Goal: Transaction & Acquisition: Purchase product/service

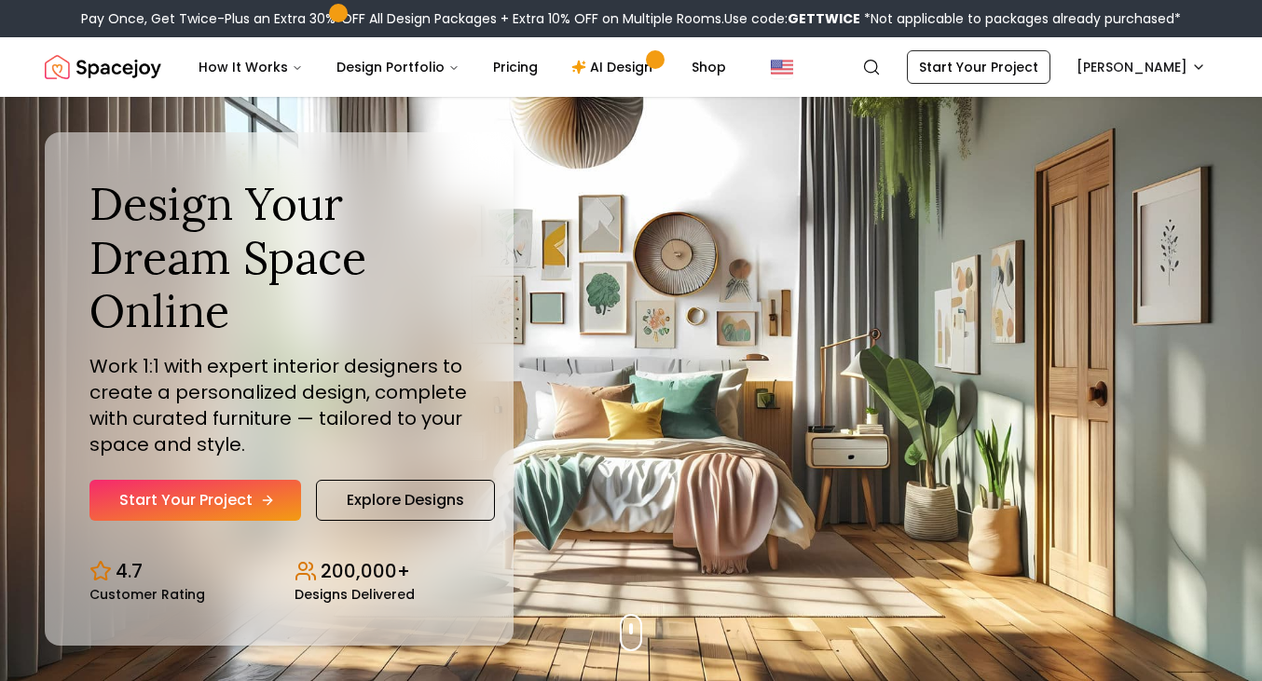
click at [212, 519] on link "Start Your Project" at bounding box center [195, 500] width 212 height 41
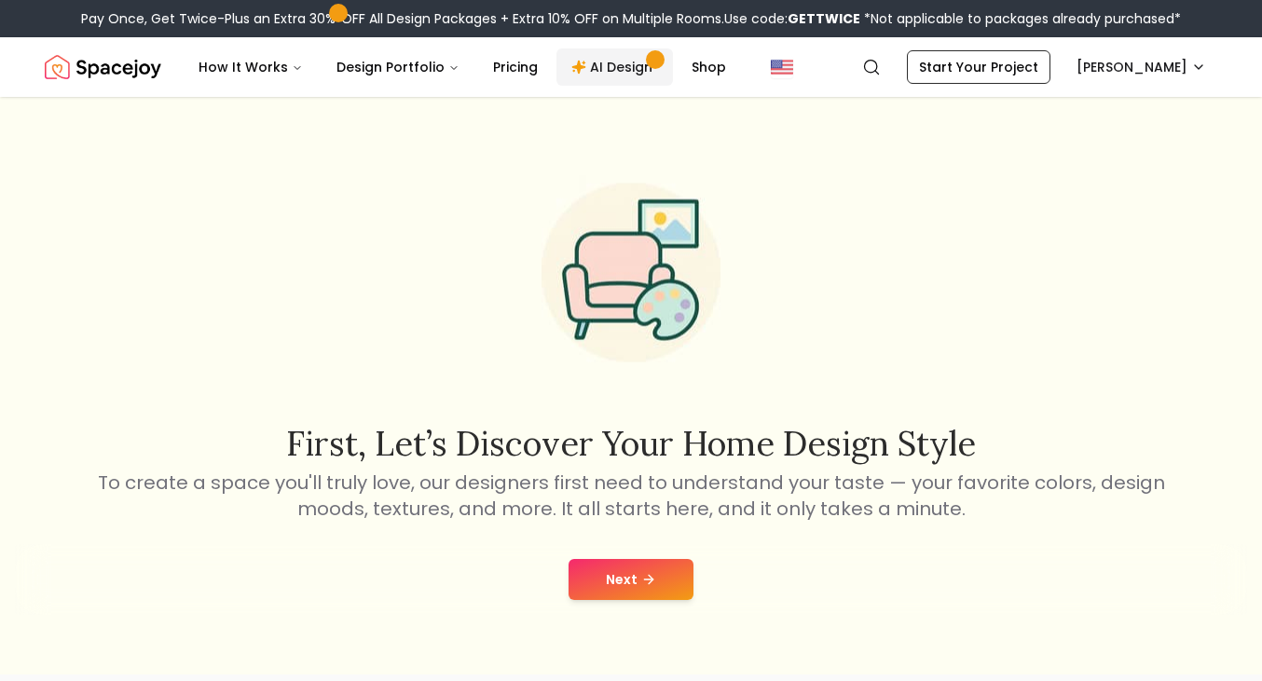
click at [603, 74] on link "AI Design" at bounding box center [614, 66] width 116 height 37
click at [655, 564] on button "Next" at bounding box center [631, 579] width 125 height 41
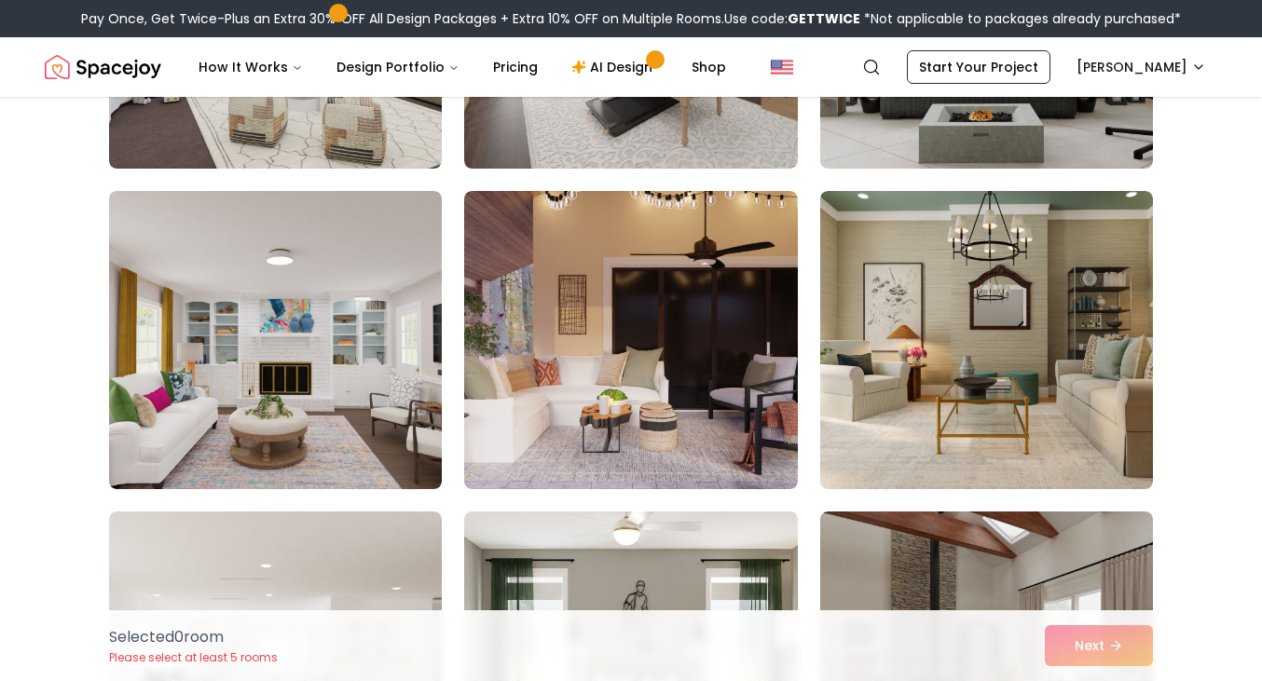
scroll to position [1349, 0]
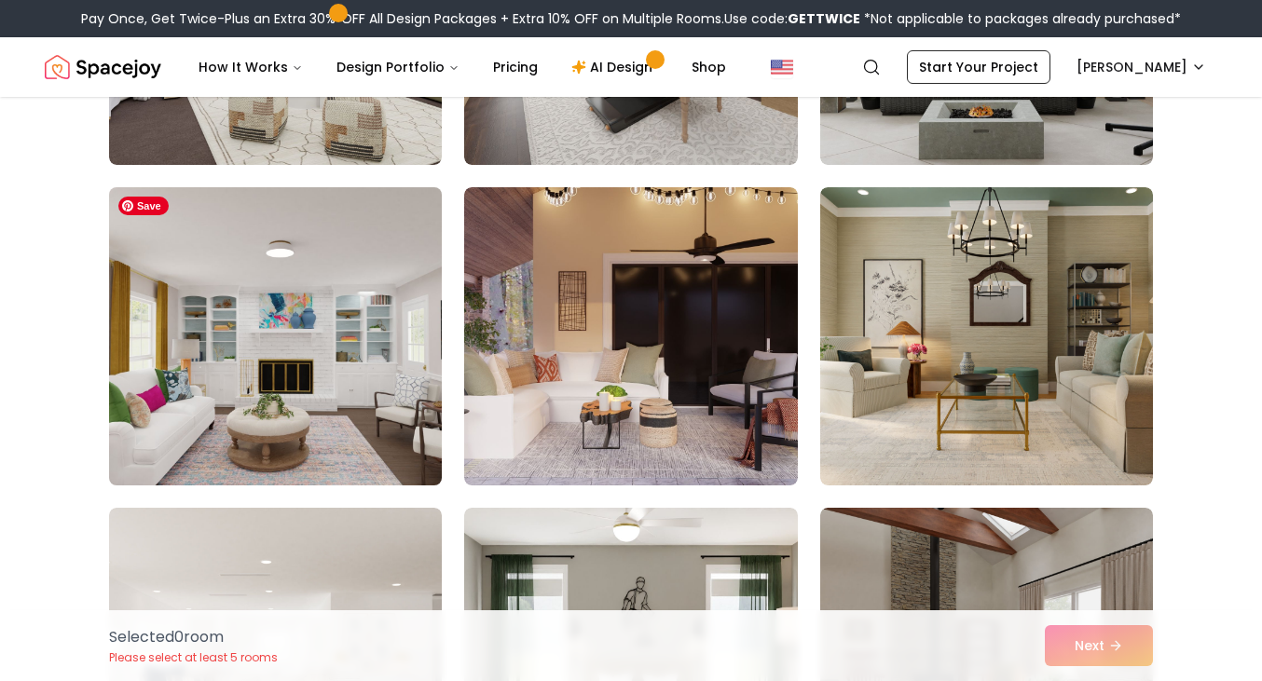
click at [298, 349] on img at bounding box center [275, 336] width 349 height 313
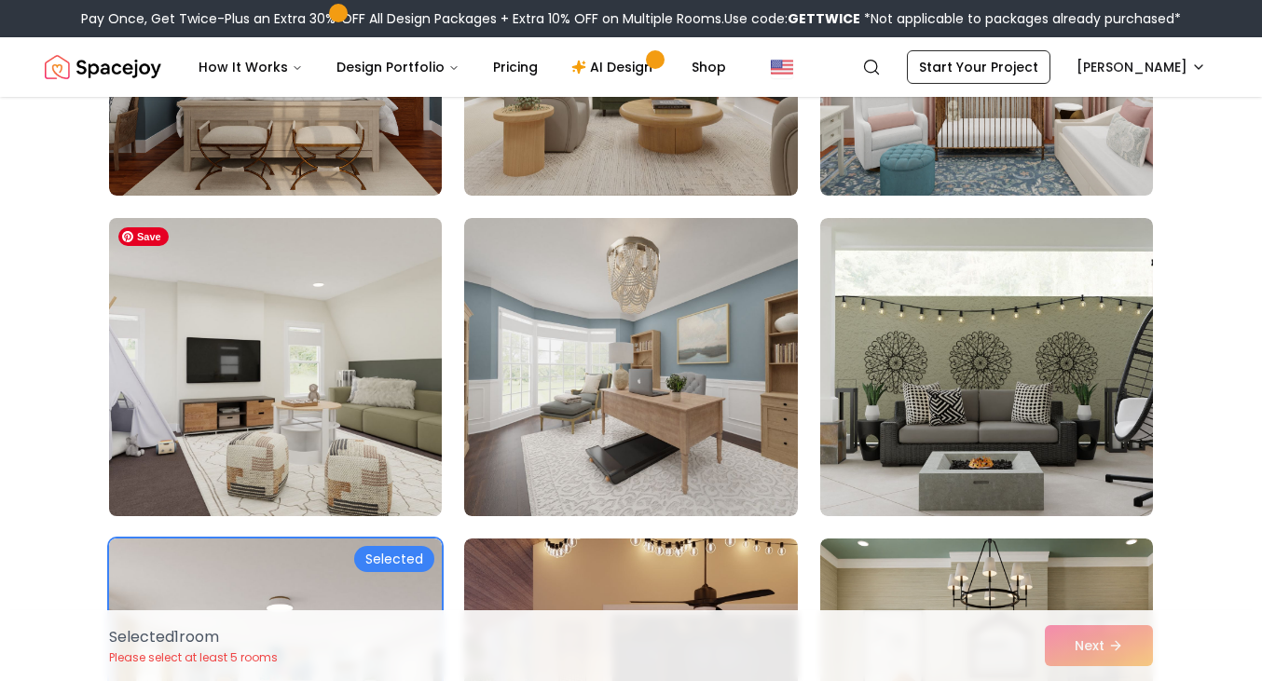
scroll to position [942, 0]
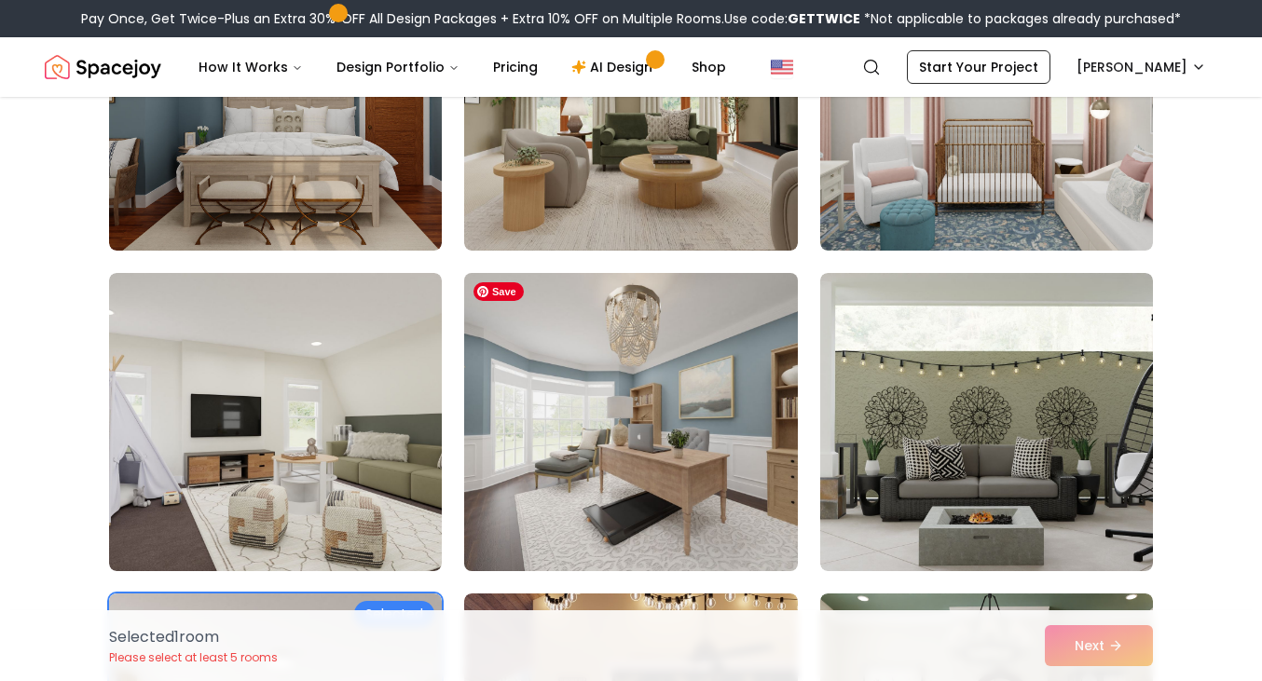
click at [569, 453] on img at bounding box center [630, 422] width 349 height 313
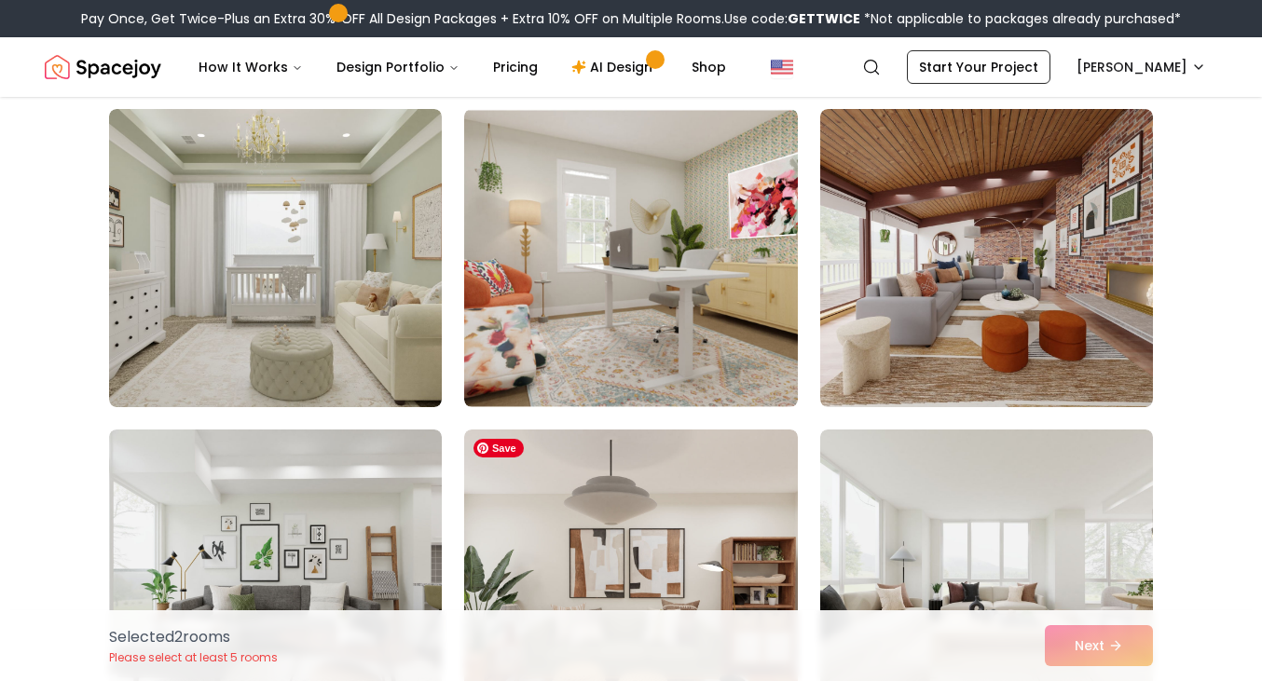
scroll to position [3994, 0]
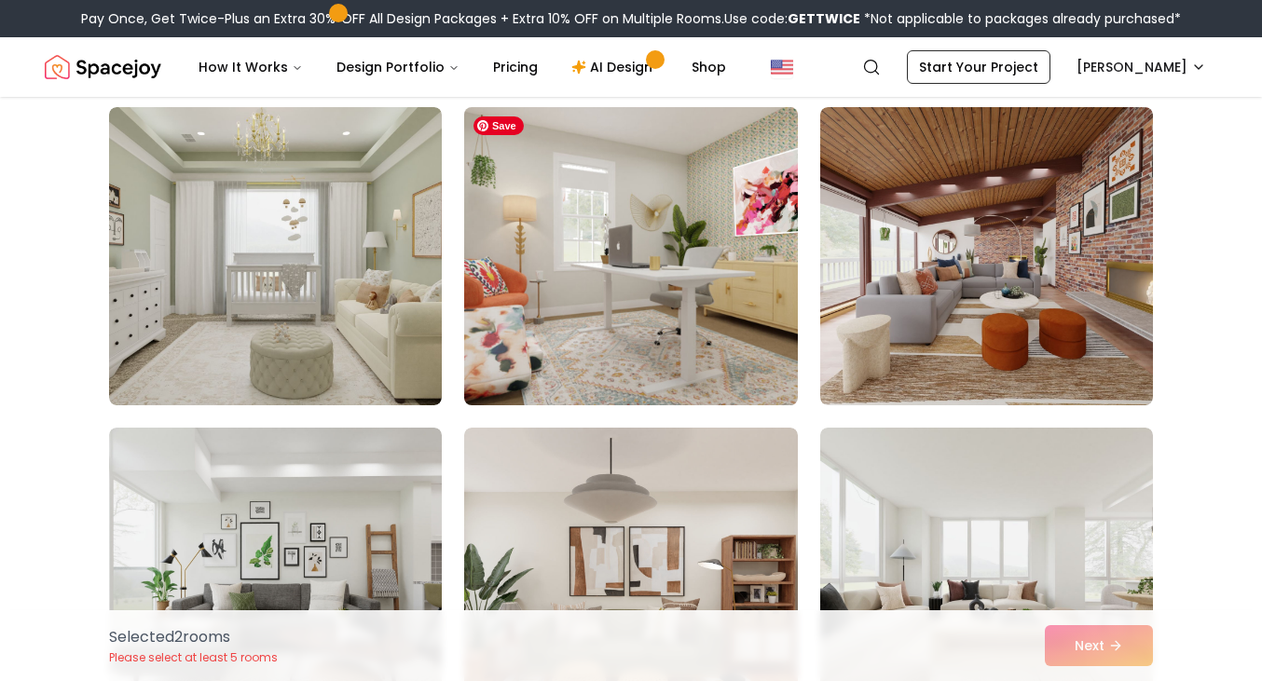
click at [680, 258] on img at bounding box center [630, 256] width 349 height 313
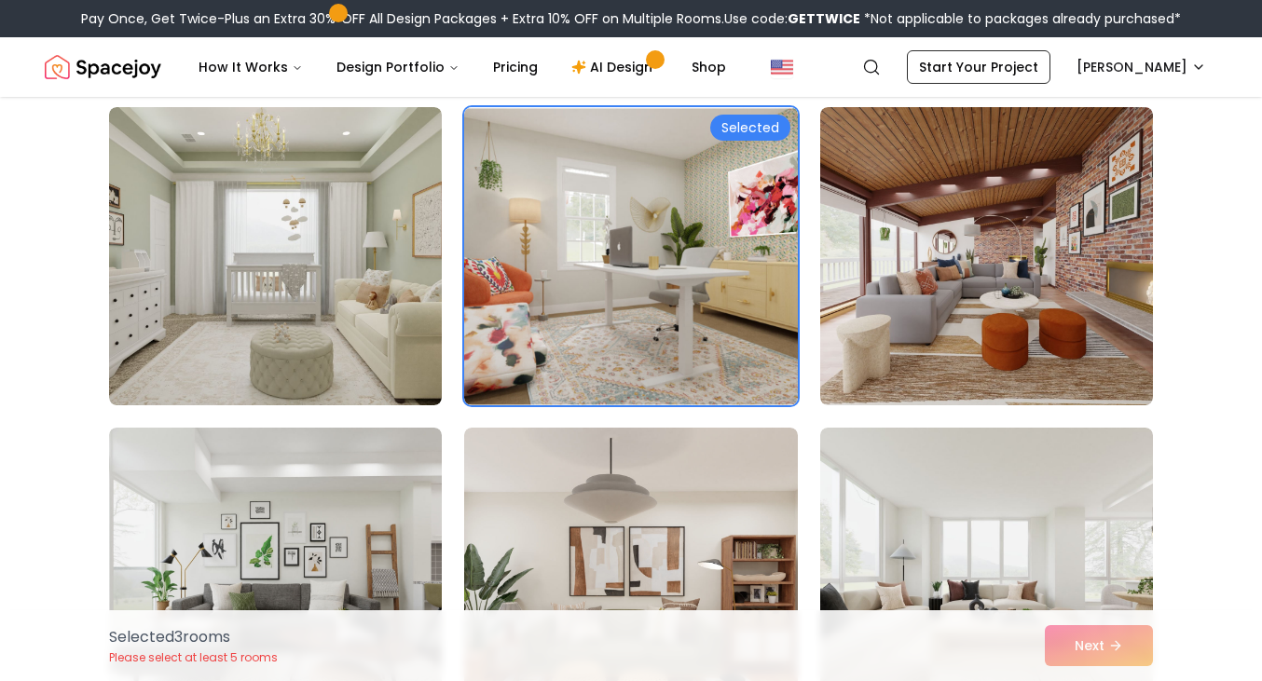
click at [334, 9] on span at bounding box center [338, 12] width 9 height 9
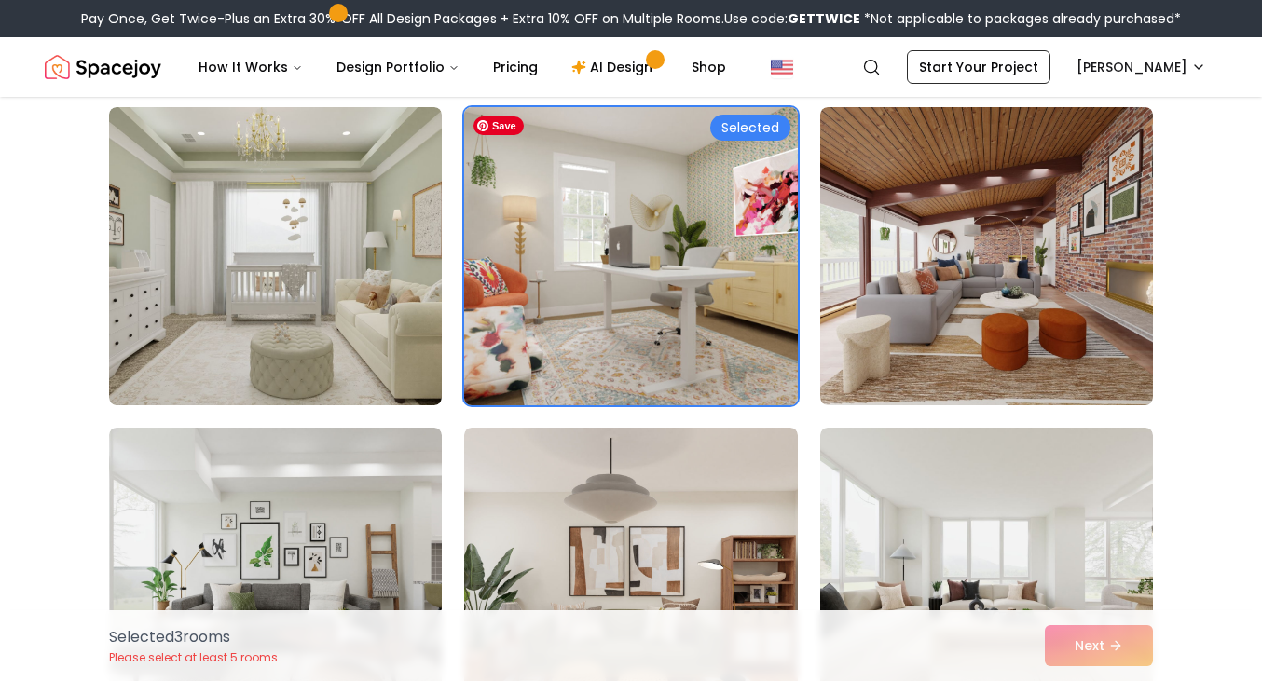
click at [676, 265] on img at bounding box center [630, 256] width 349 height 313
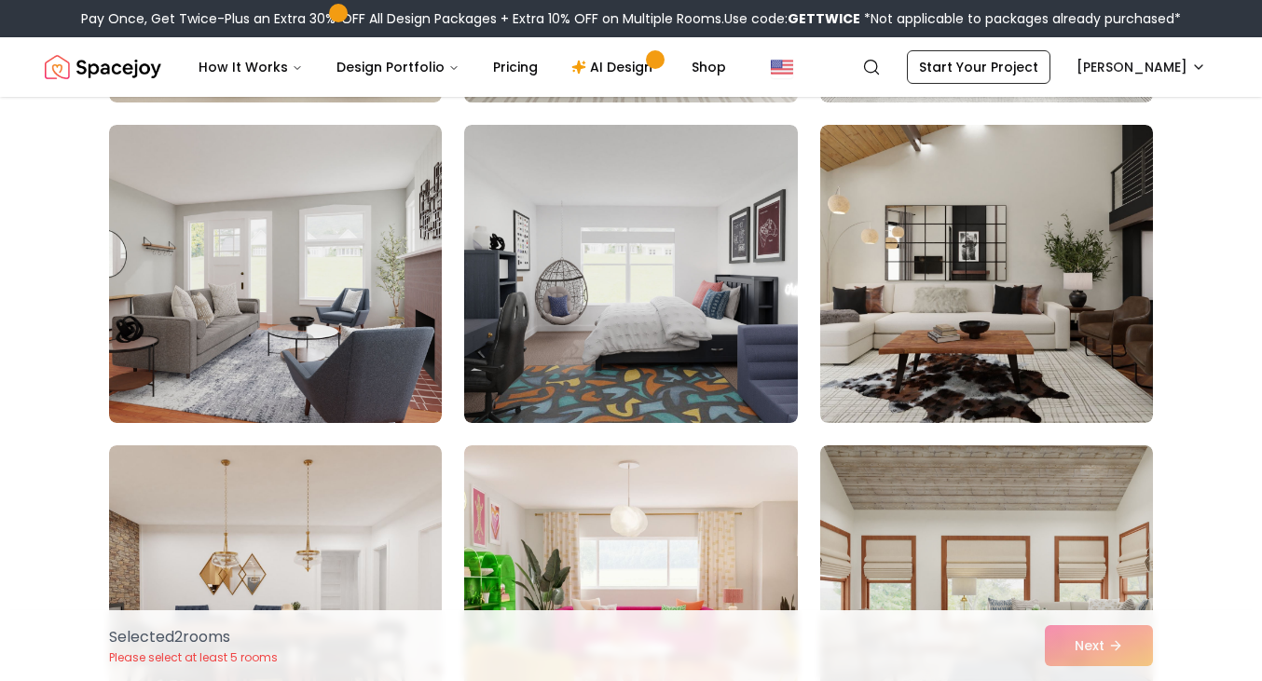
scroll to position [5277, 0]
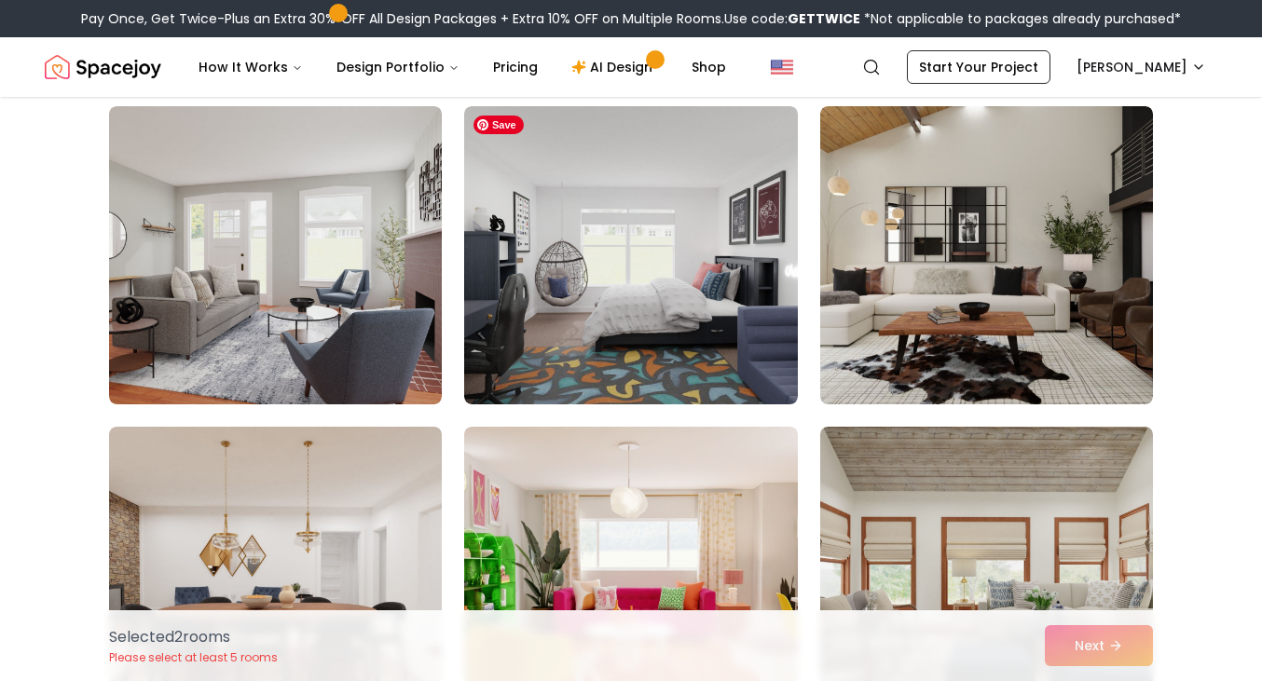
click at [690, 312] on img at bounding box center [630, 255] width 333 height 298
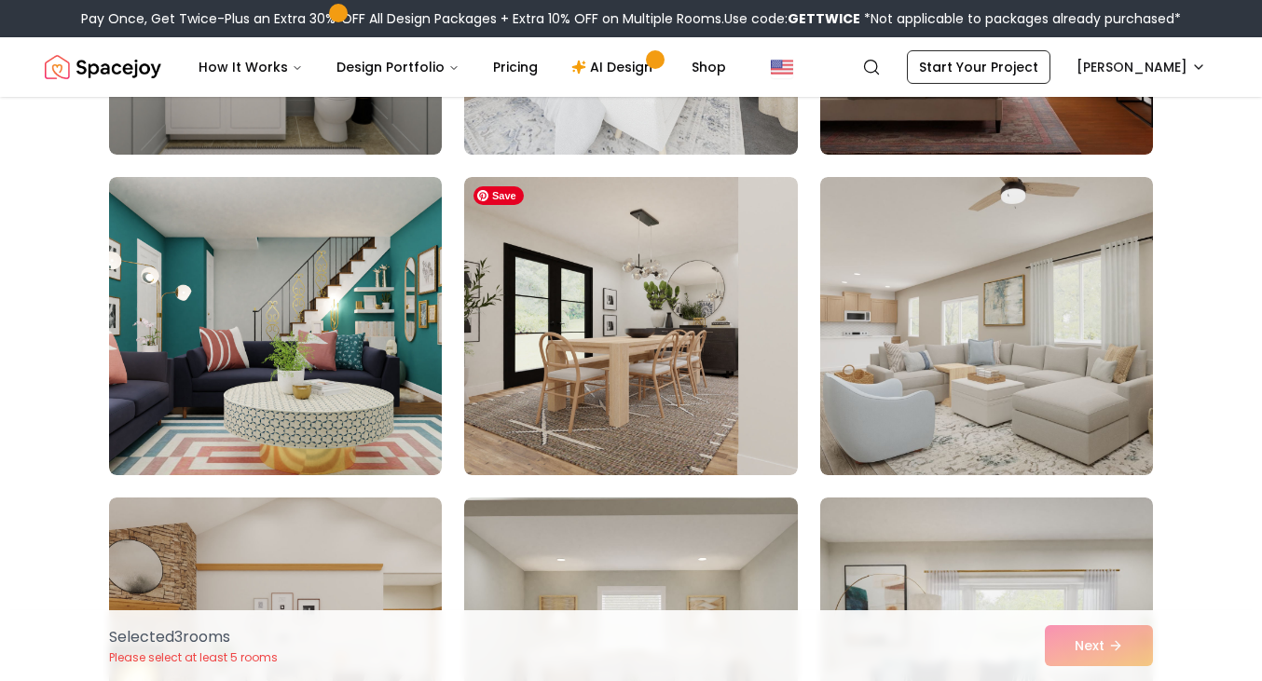
scroll to position [7461, 0]
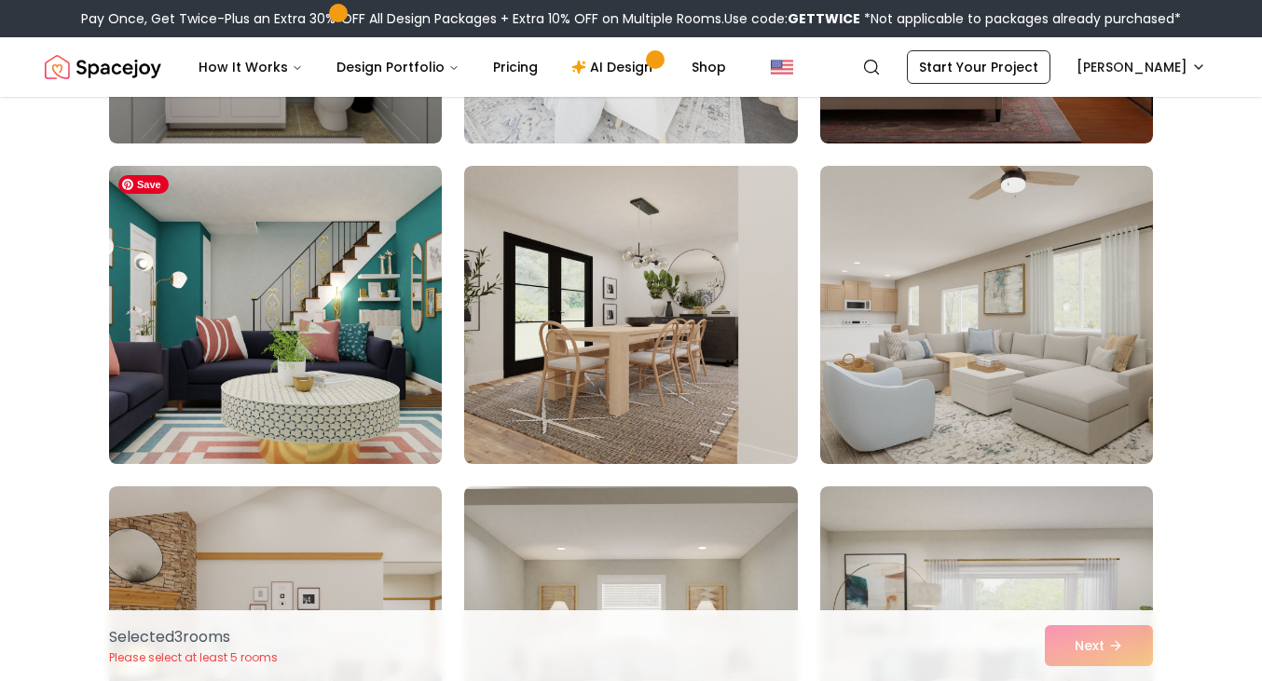
click at [288, 294] on img at bounding box center [275, 314] width 349 height 313
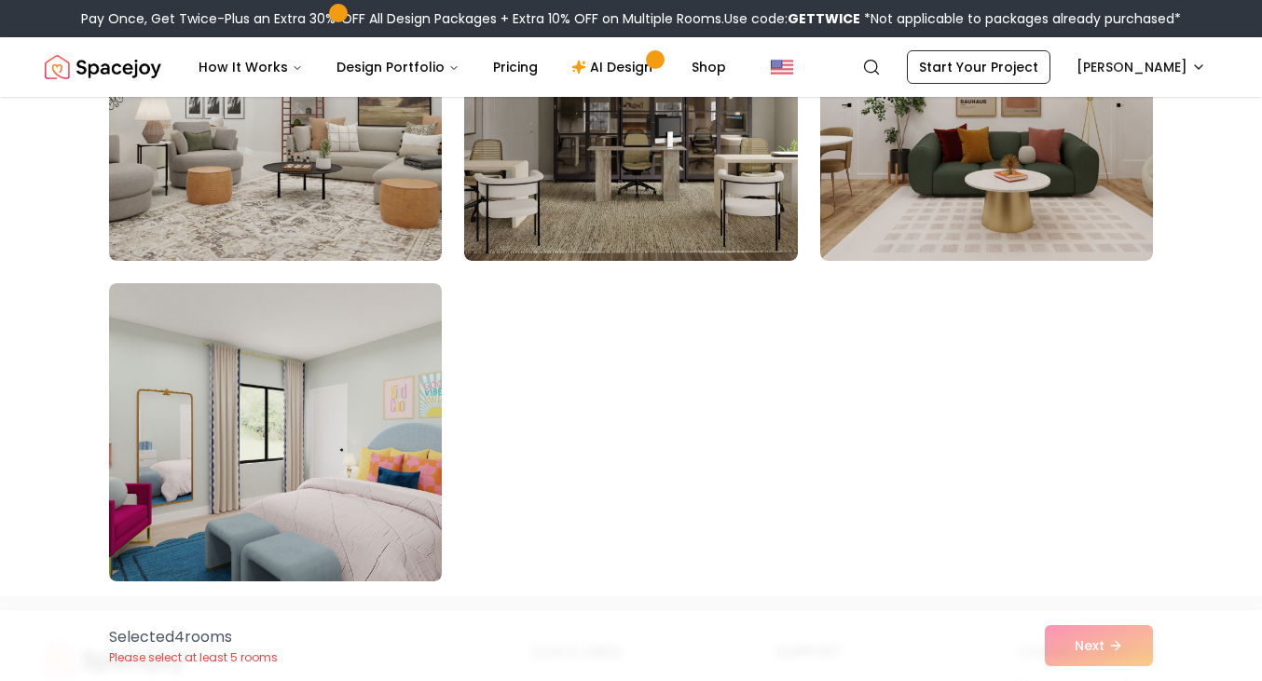
scroll to position [10551, 0]
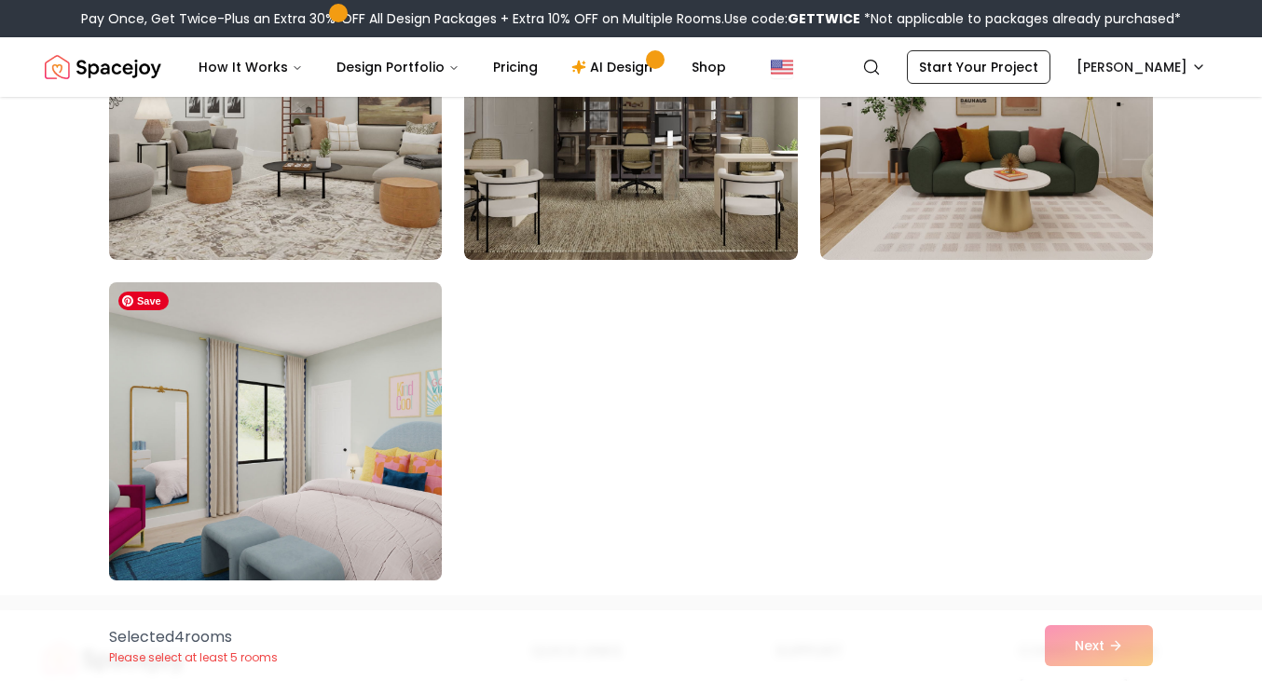
click at [340, 522] on img at bounding box center [275, 431] width 349 height 313
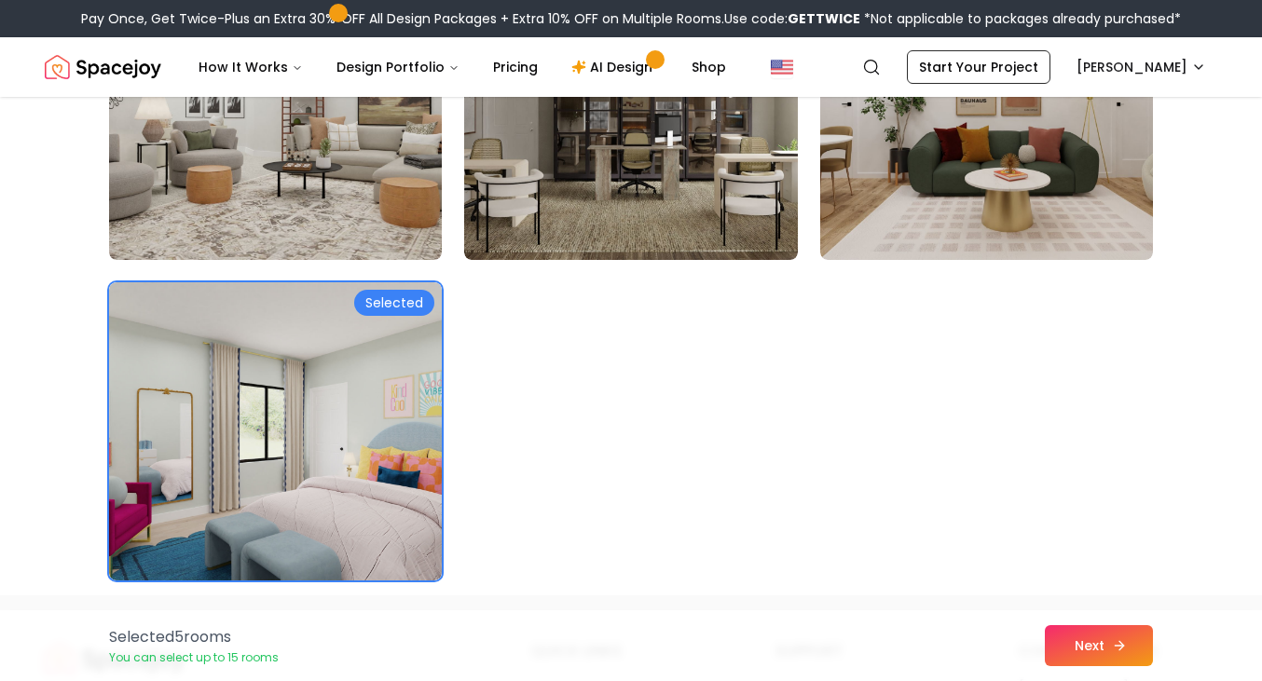
click at [1100, 644] on button "Next" at bounding box center [1099, 645] width 108 height 41
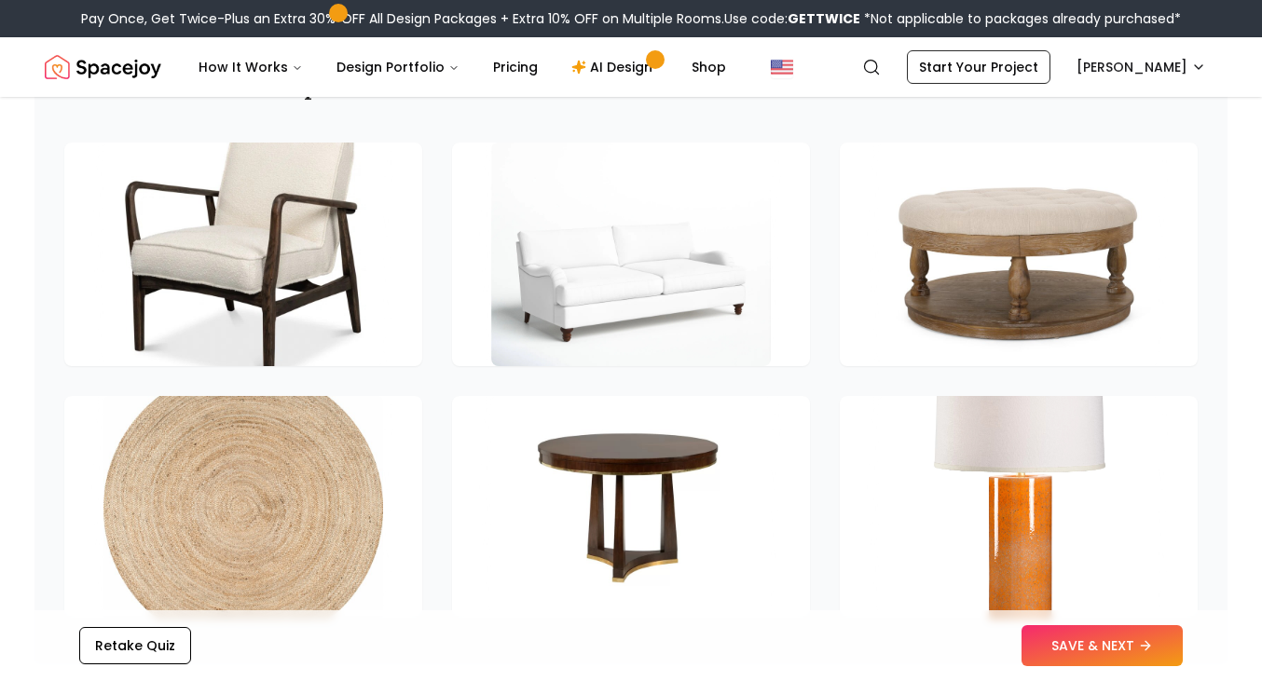
scroll to position [2644, 0]
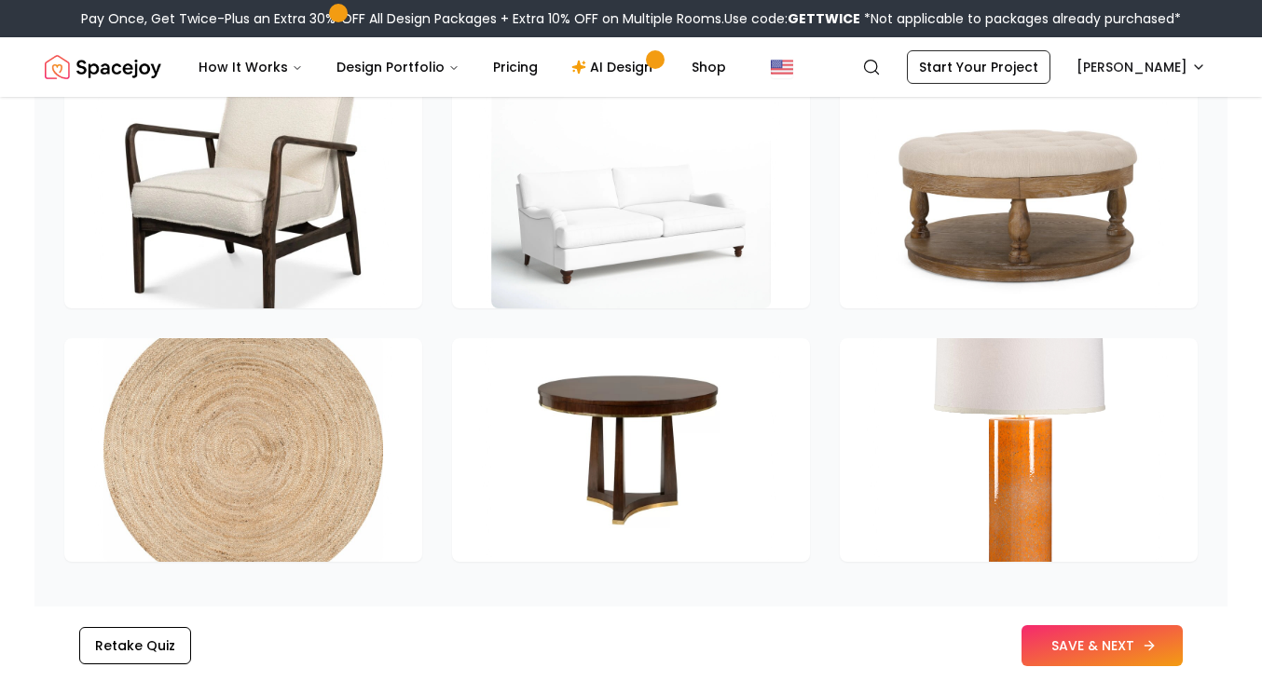
click at [1116, 637] on button "SAVE & NEXT" at bounding box center [1101, 645] width 161 height 41
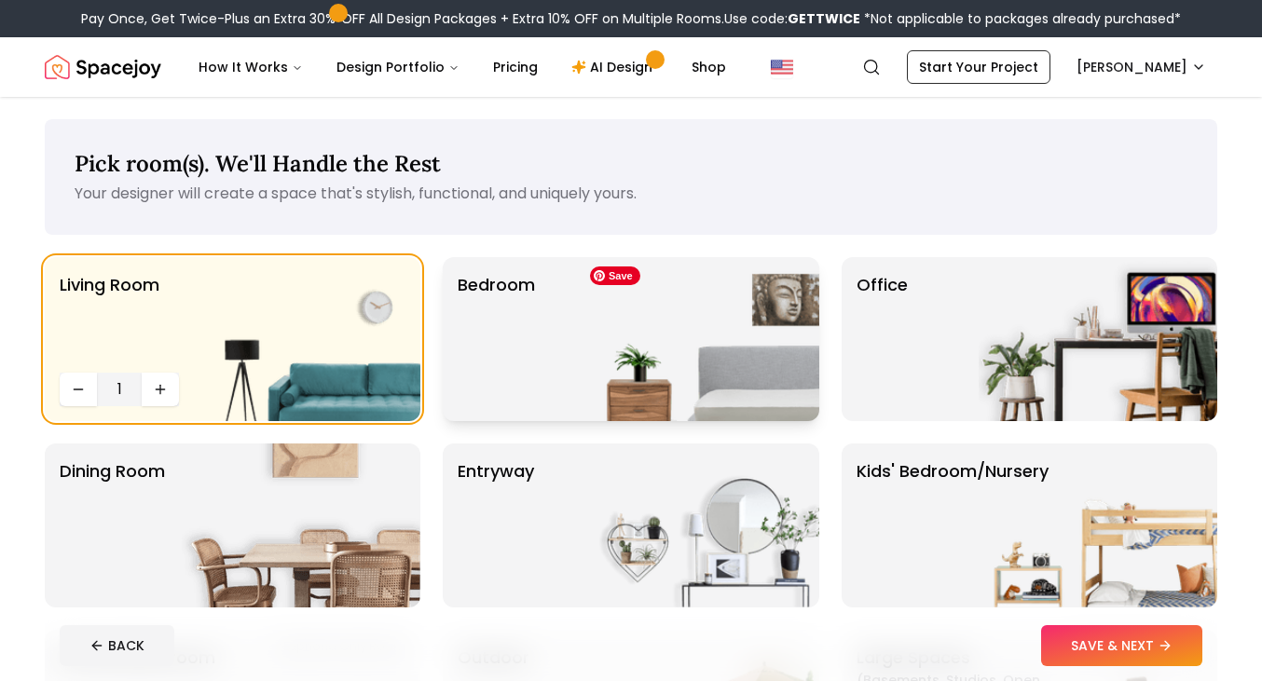
click at [766, 349] on img at bounding box center [700, 339] width 239 height 164
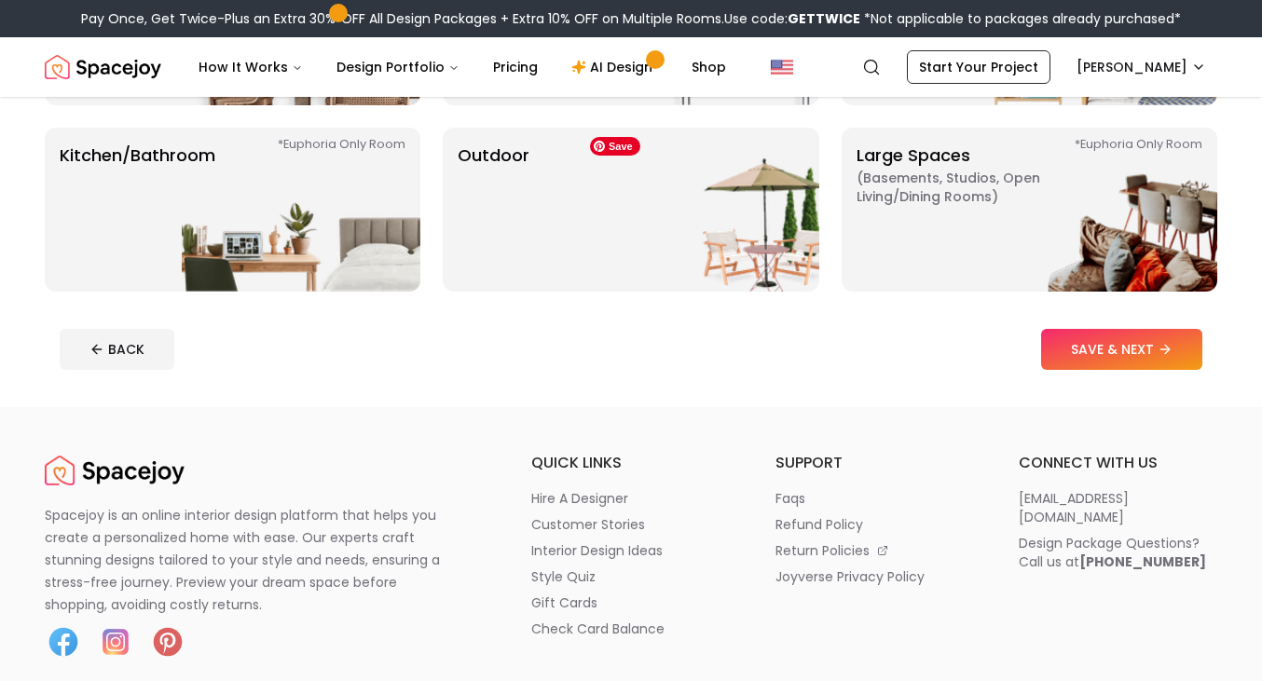
scroll to position [531, 0]
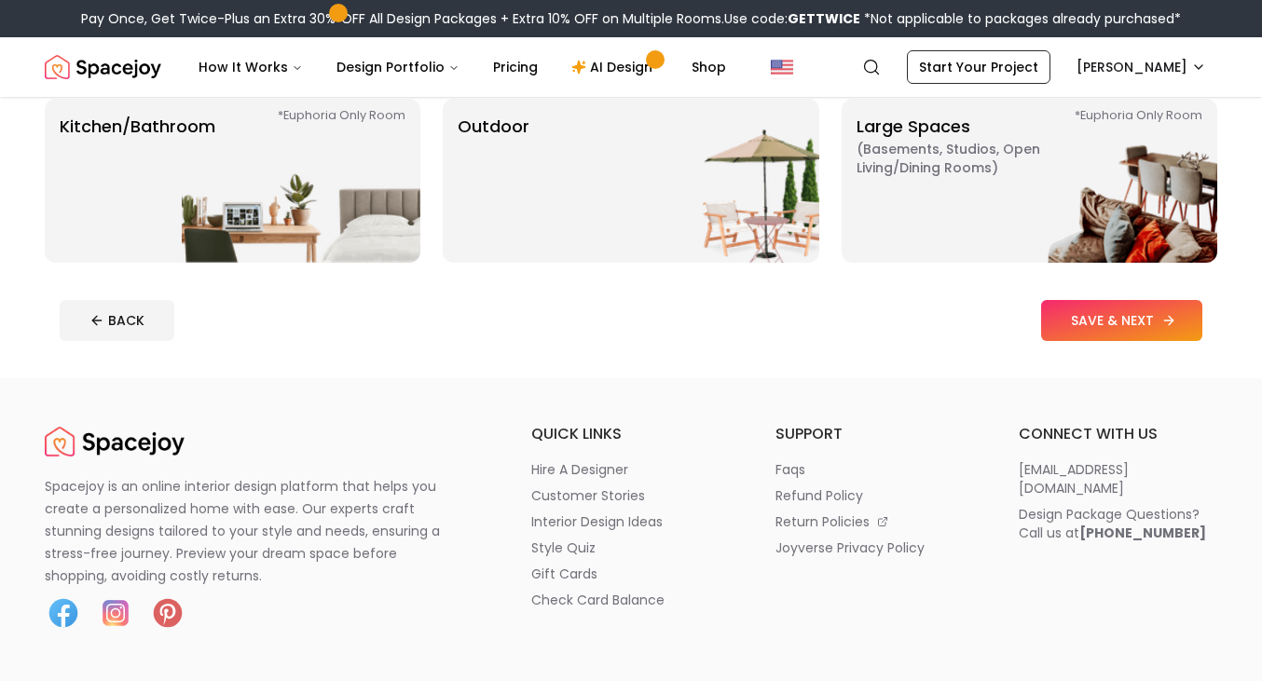
click at [1067, 317] on button "SAVE & NEXT" at bounding box center [1121, 320] width 161 height 41
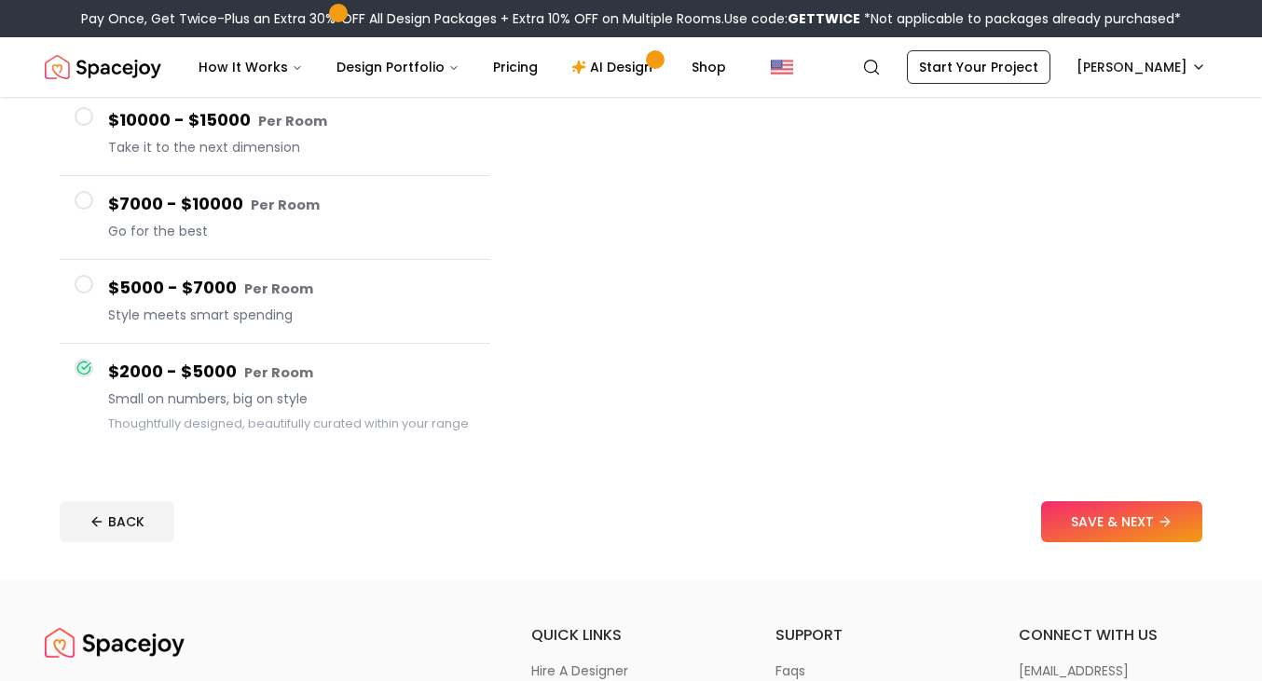
scroll to position [281, 0]
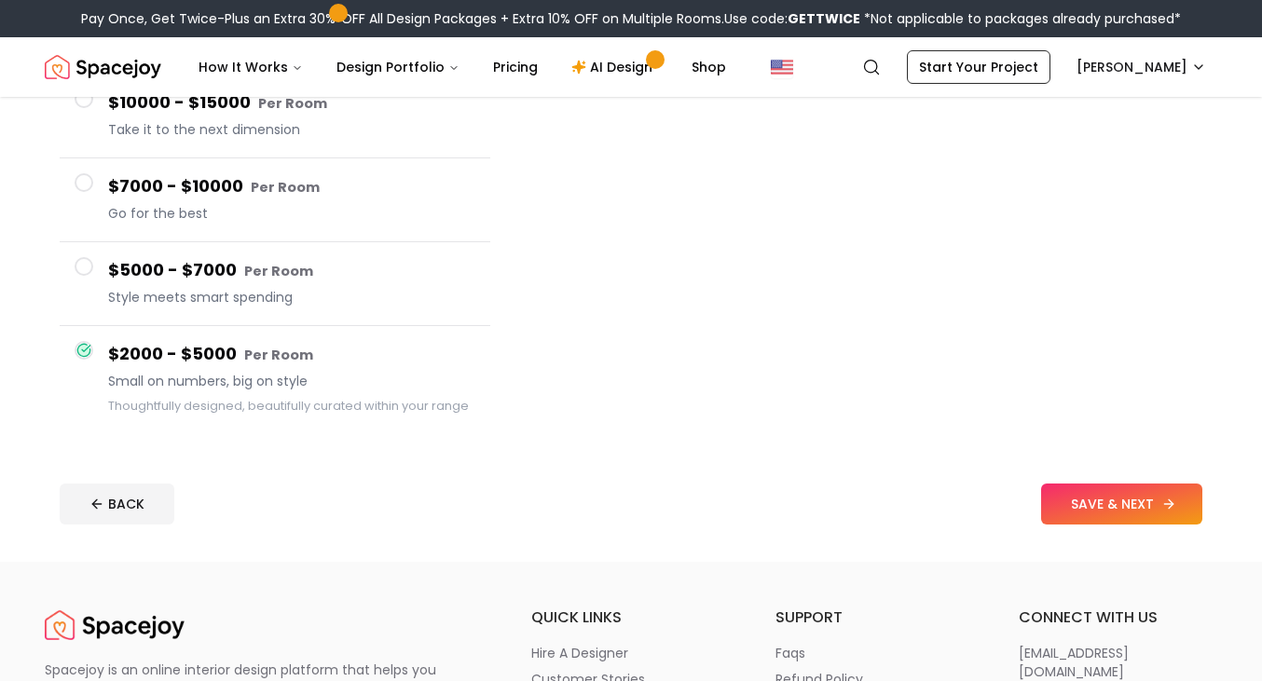
click at [1108, 512] on button "SAVE & NEXT" at bounding box center [1121, 504] width 161 height 41
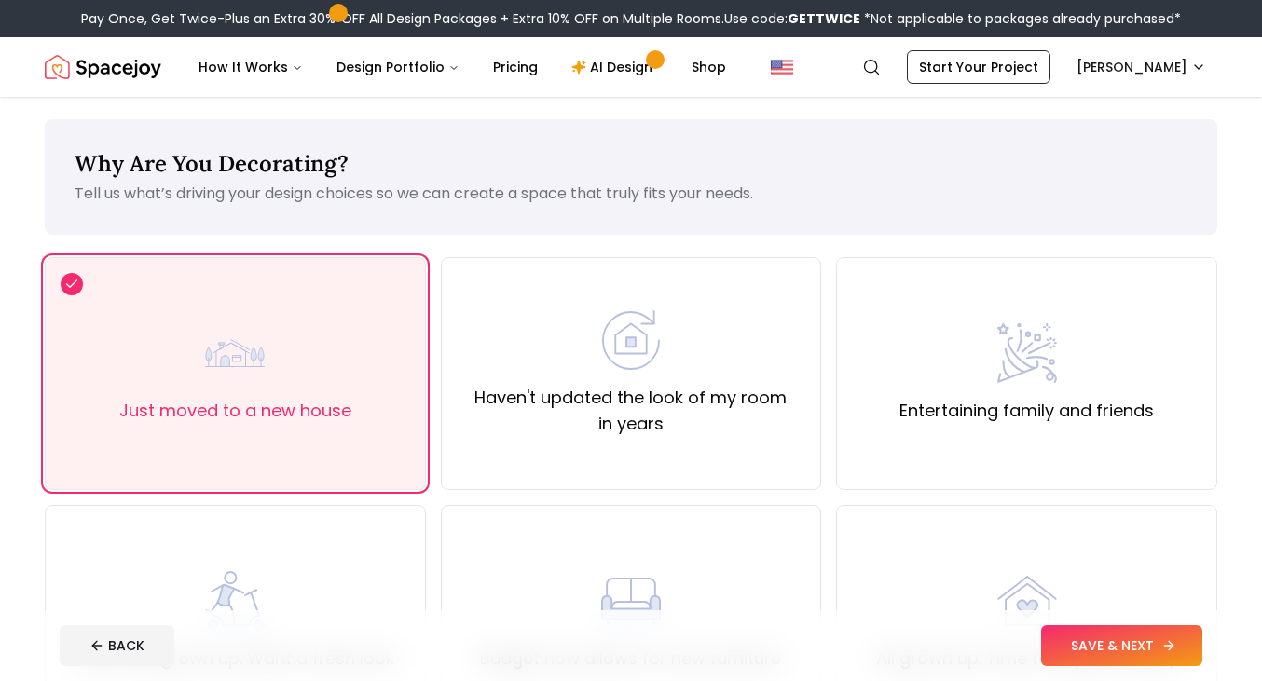
click at [1094, 628] on button "SAVE & NEXT" at bounding box center [1121, 645] width 161 height 41
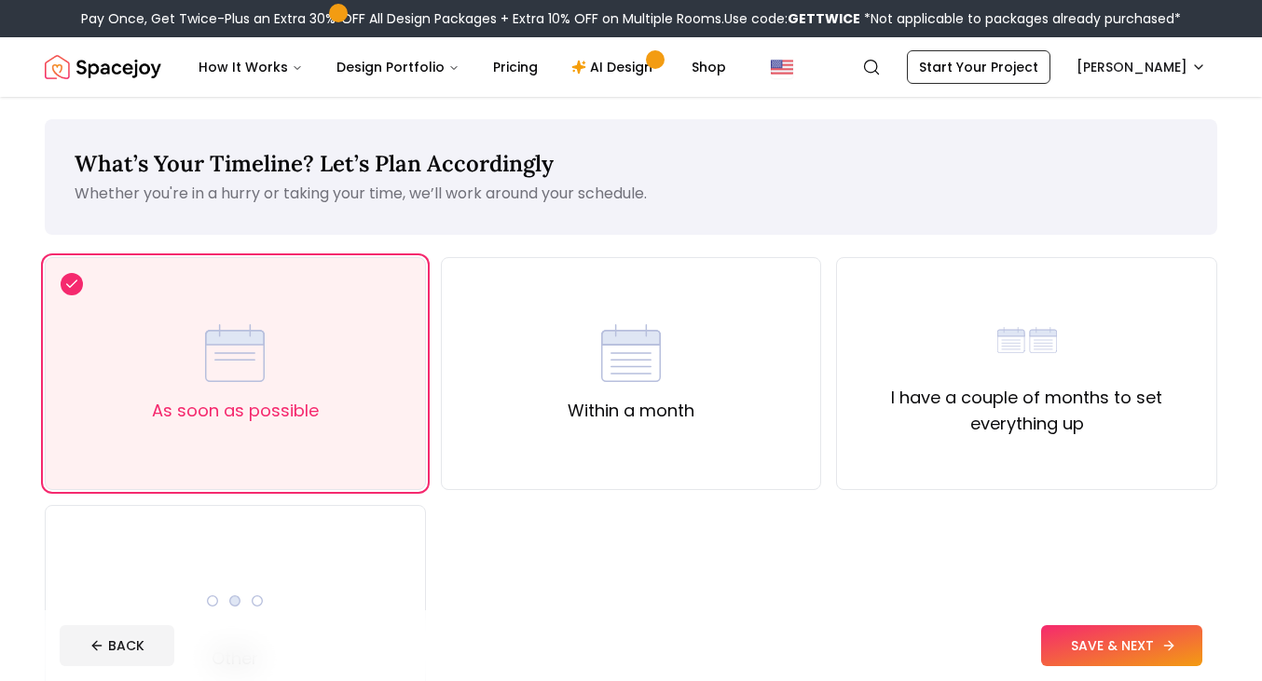
click at [1093, 651] on button "SAVE & NEXT" at bounding box center [1121, 645] width 161 height 41
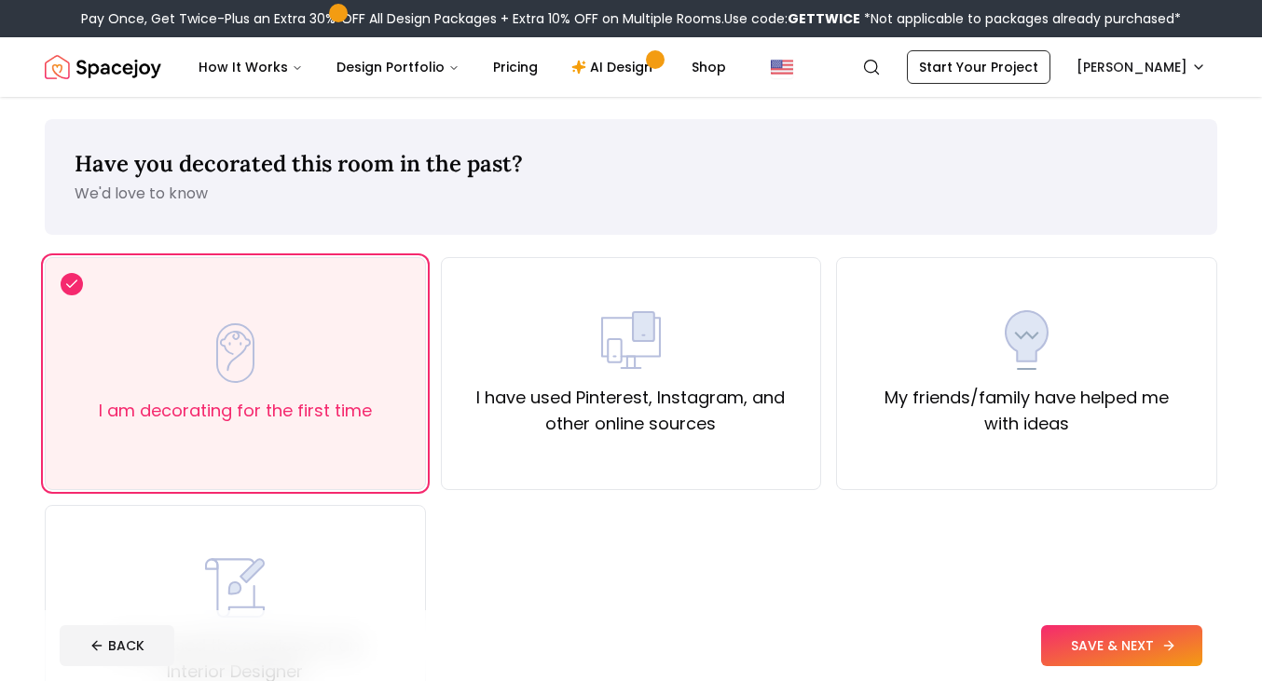
click at [1093, 651] on button "SAVE & NEXT" at bounding box center [1121, 645] width 161 height 41
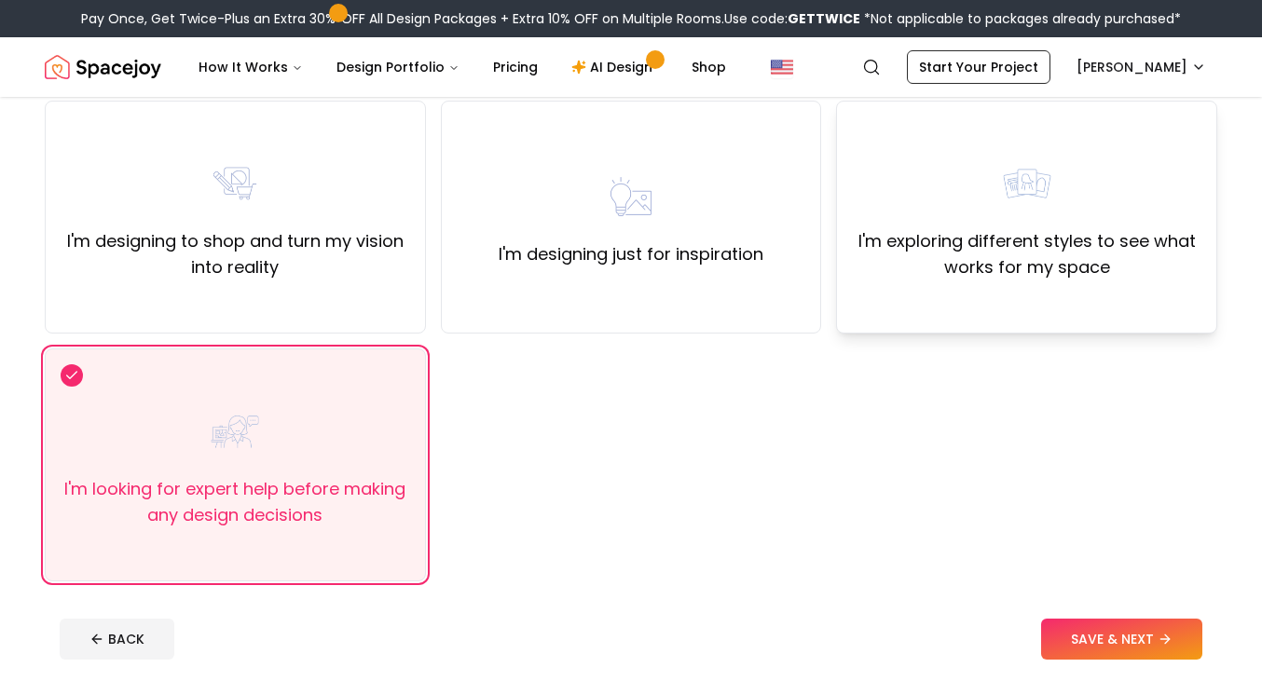
scroll to position [155, 0]
click at [1082, 638] on button "SAVE & NEXT" at bounding box center [1121, 641] width 161 height 41
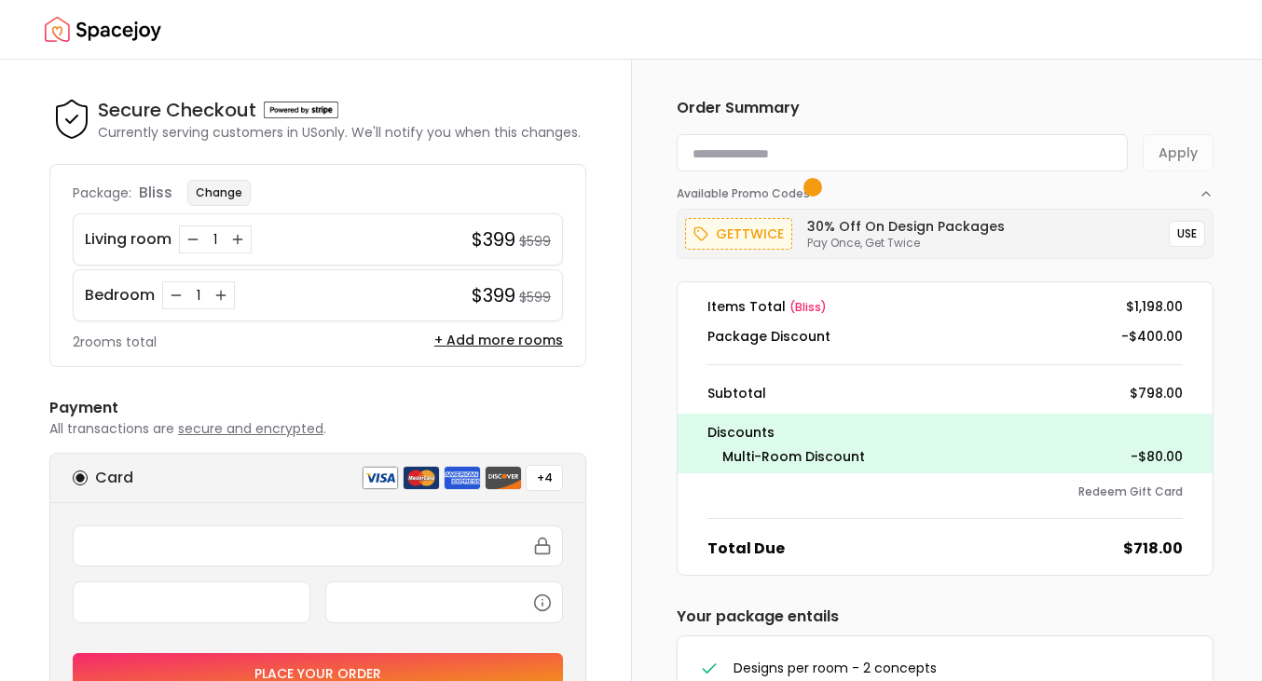
click at [229, 189] on button "Change" at bounding box center [218, 193] width 63 height 26
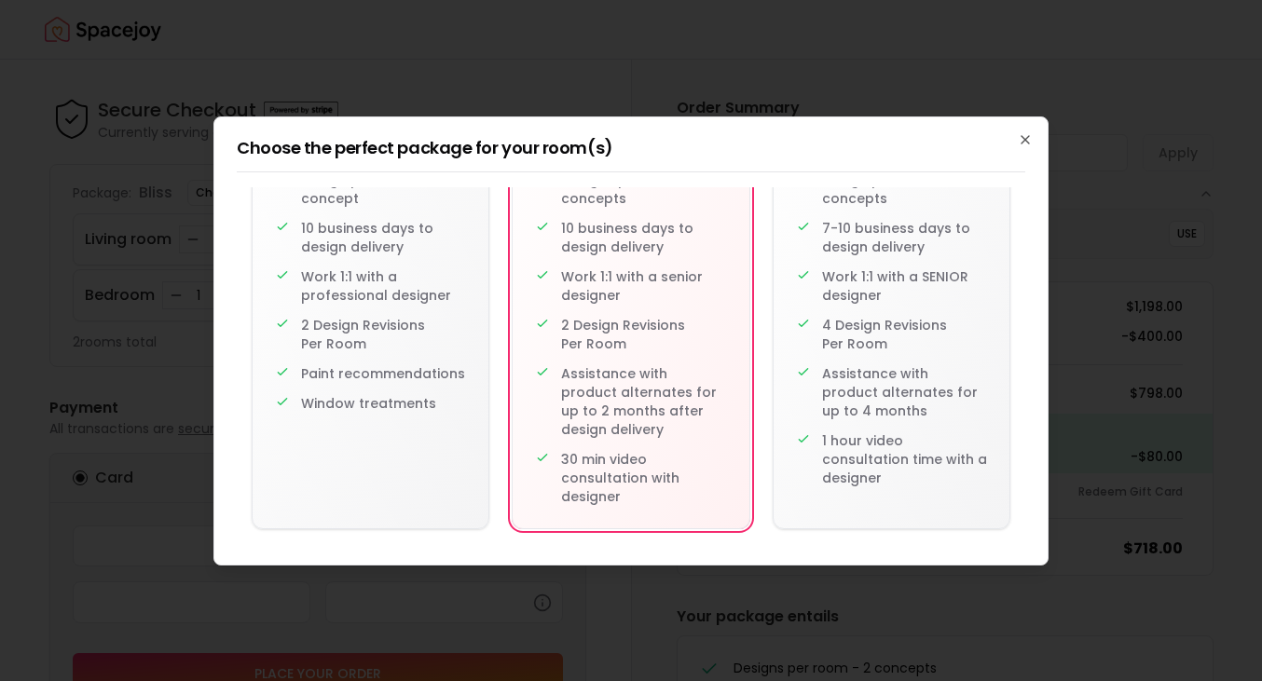
scroll to position [171, 0]
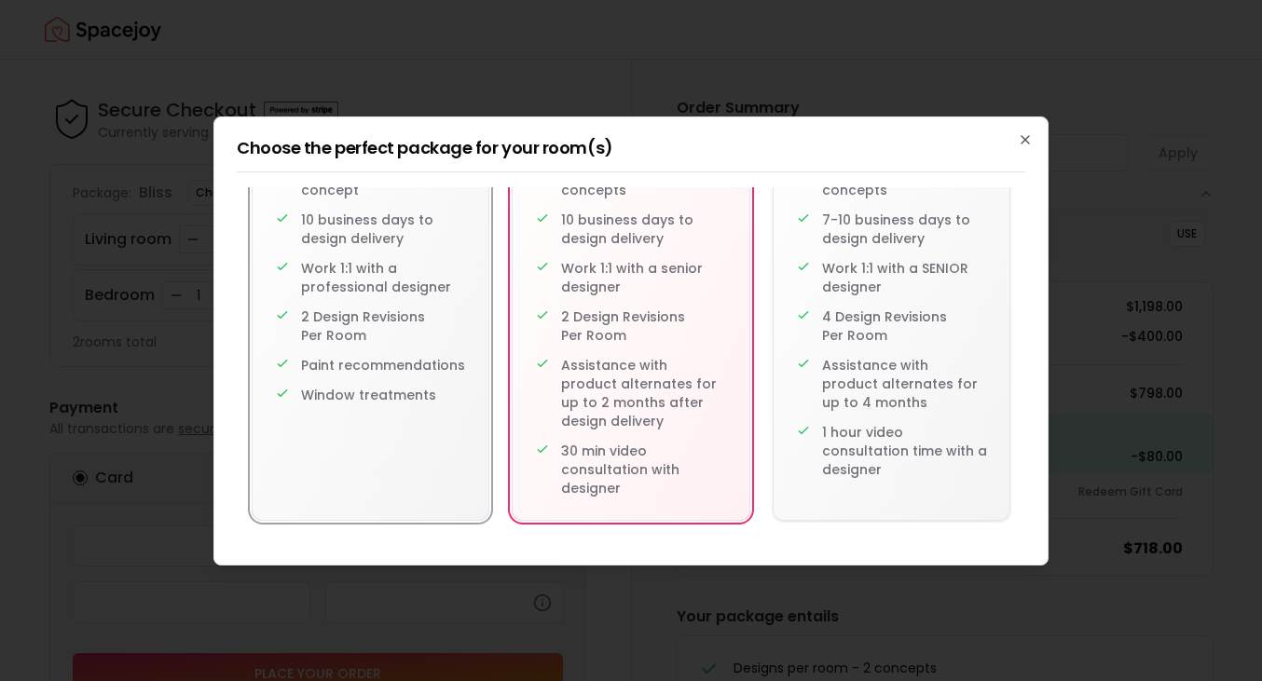
click at [408, 361] on p "Paint recommendations" at bounding box center [383, 365] width 164 height 19
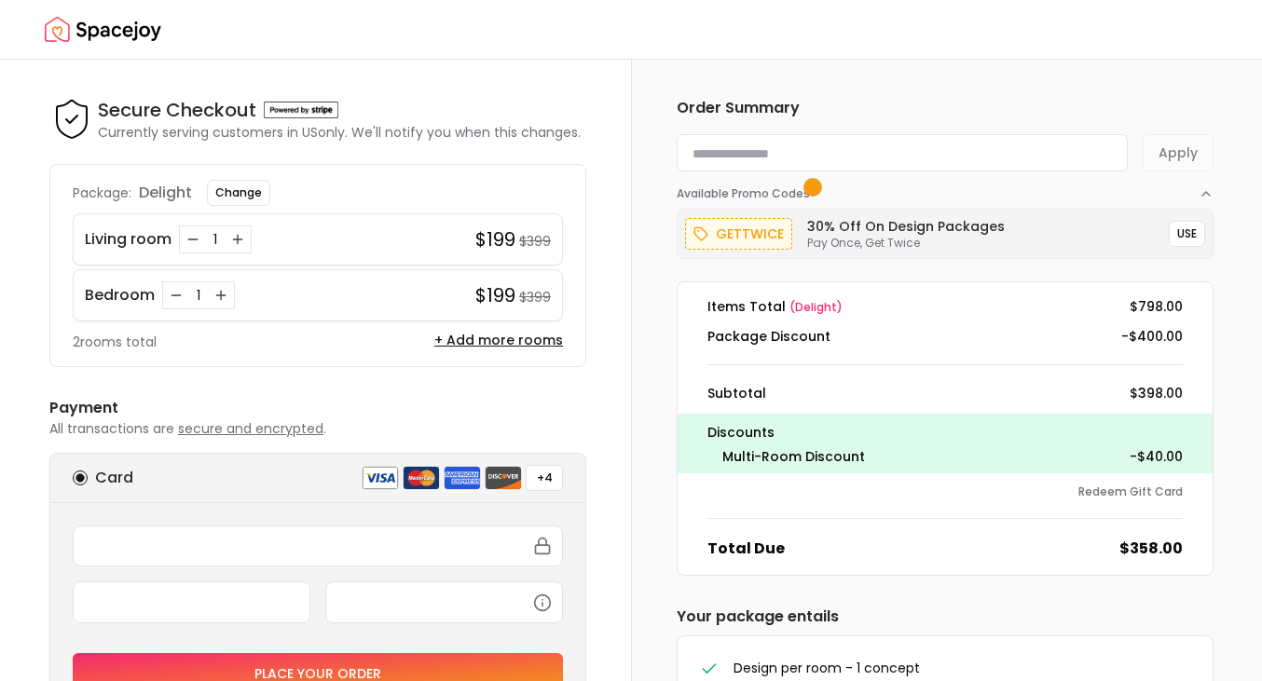
click at [103, 34] on img "Spacejoy" at bounding box center [103, 29] width 116 height 37
